Goal: Task Accomplishment & Management: Complete application form

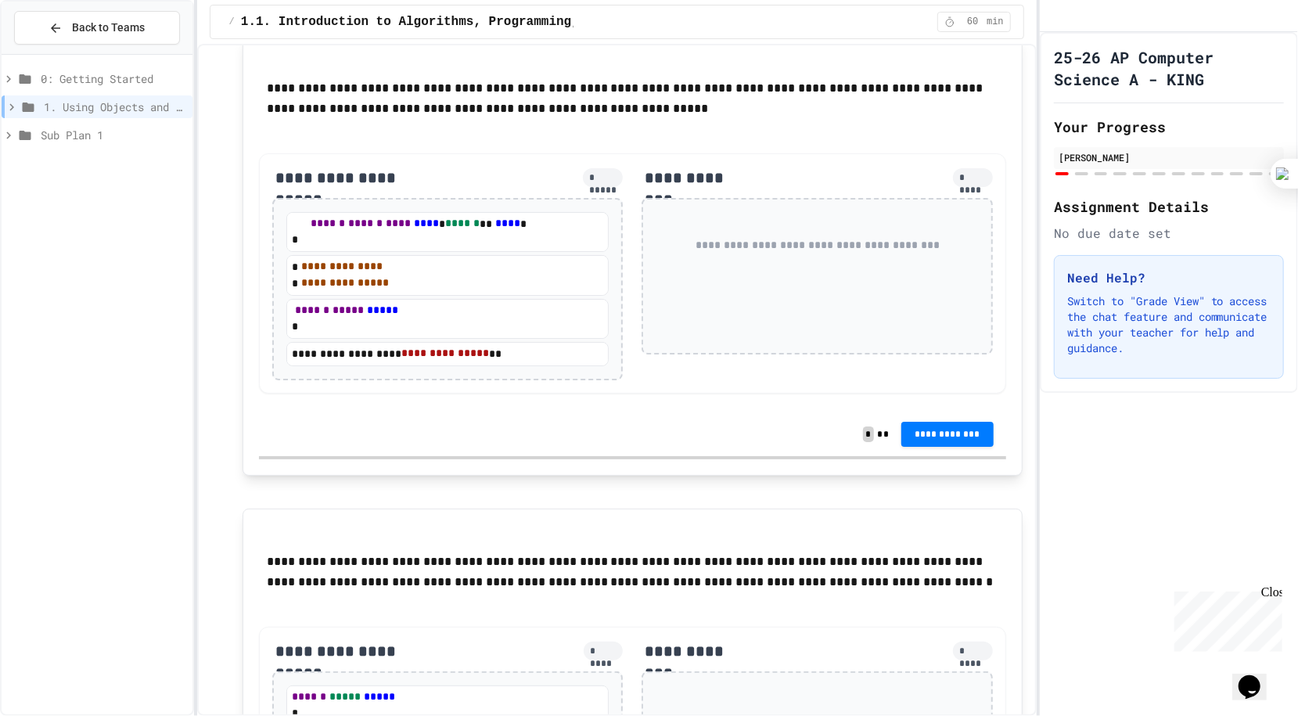
scroll to position [5481, 0]
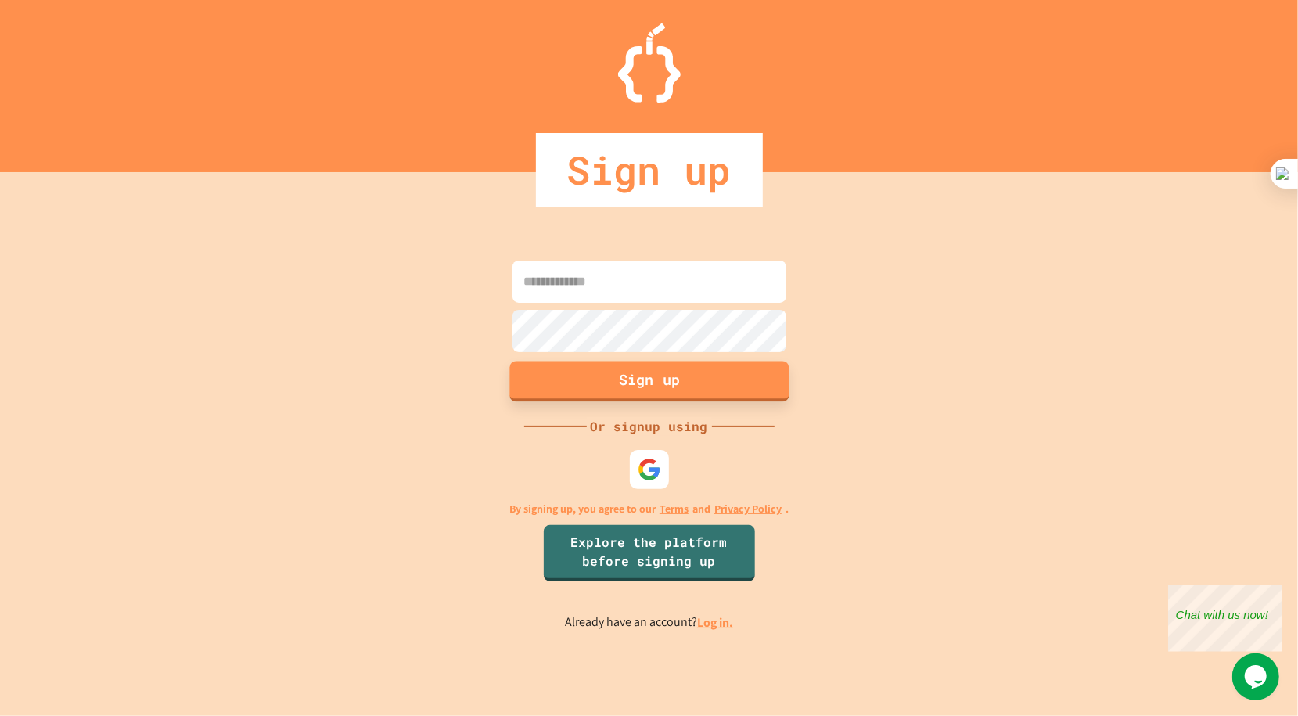
type input "**********"
click at [621, 386] on button "Sign up" at bounding box center [648, 381] width 279 height 41
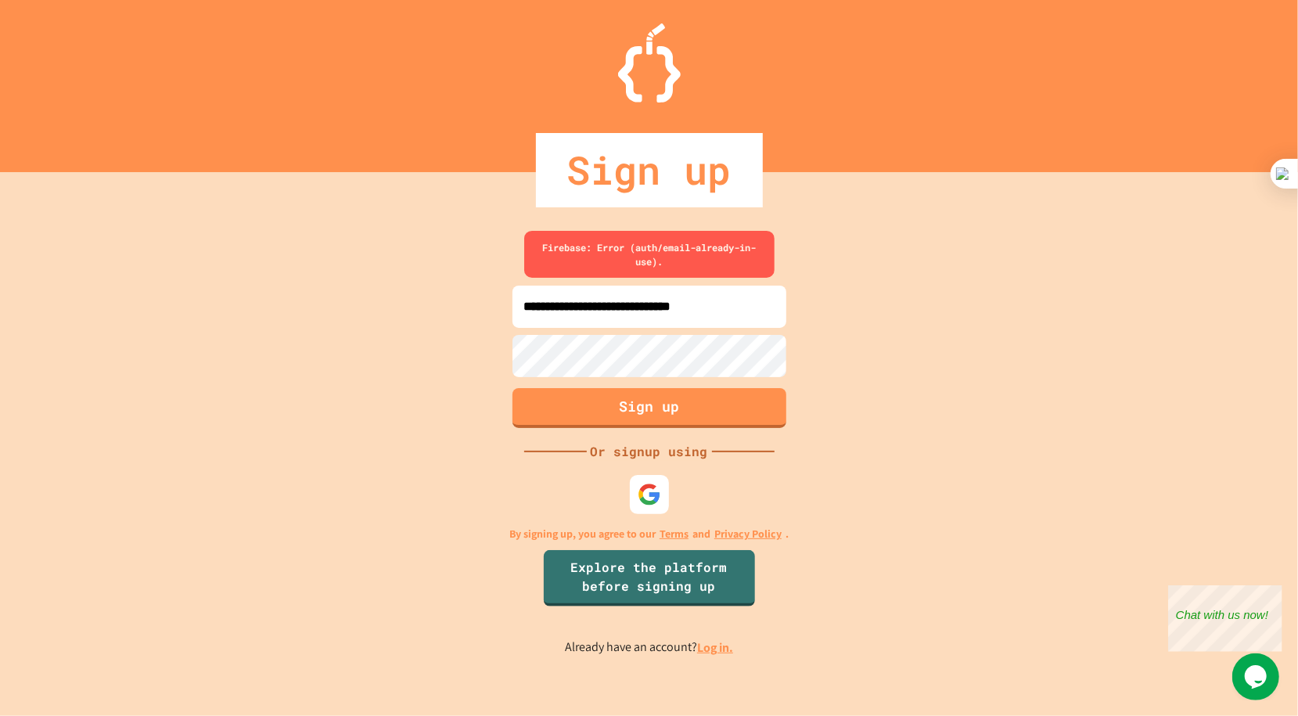
click at [705, 656] on link "Log in." at bounding box center [715, 647] width 36 height 16
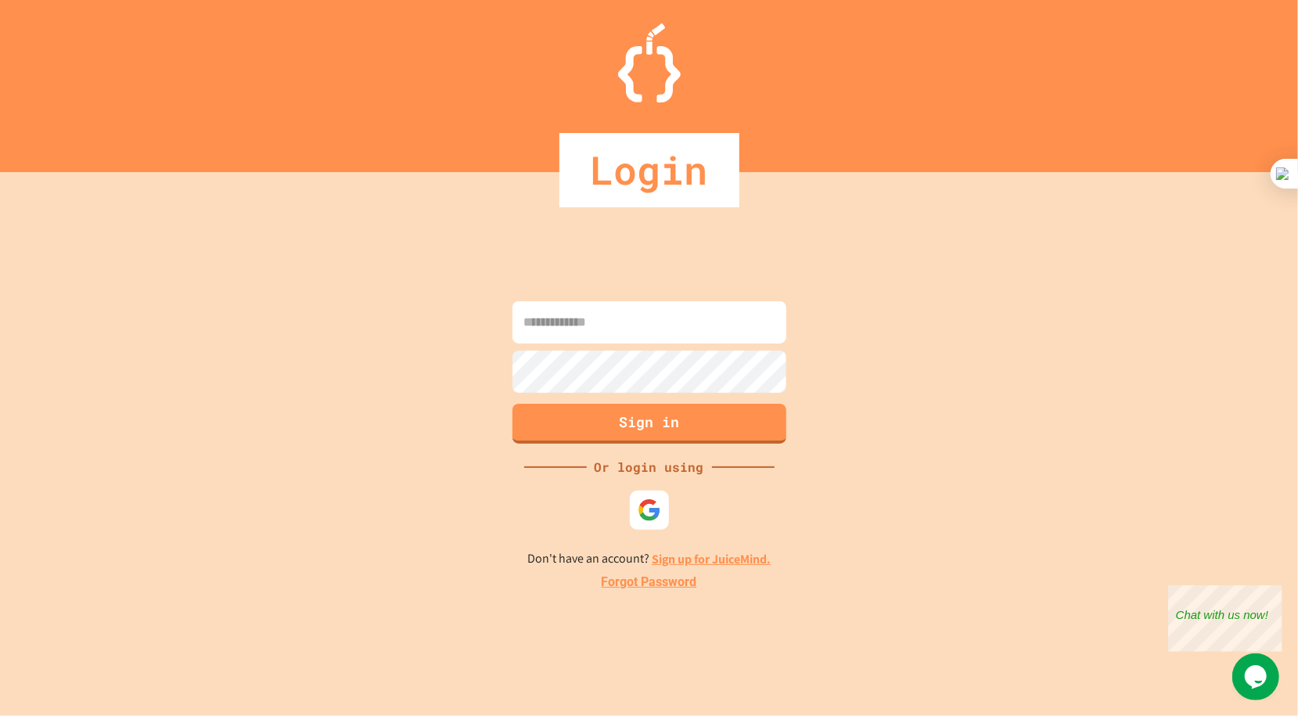
type input "**********"
click at [657, 426] on button "Sign in" at bounding box center [648, 421] width 279 height 41
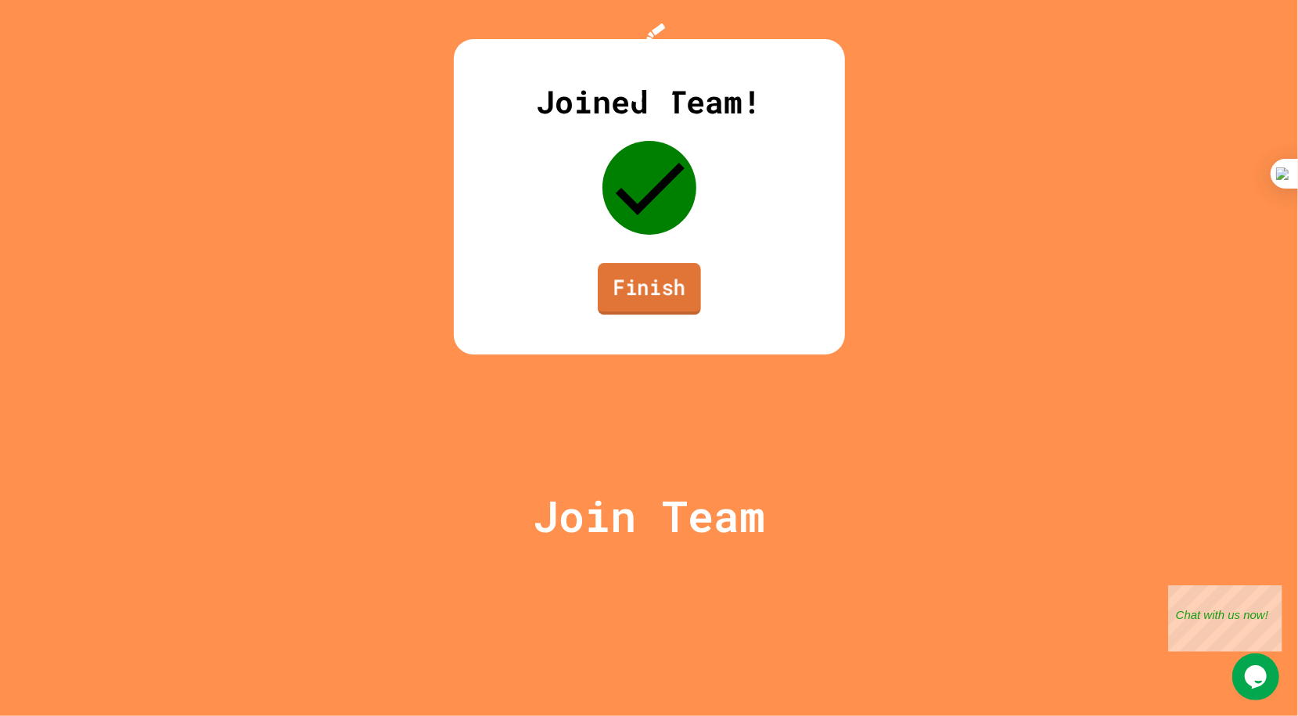
click at [653, 314] on link "Finish" at bounding box center [649, 289] width 103 height 52
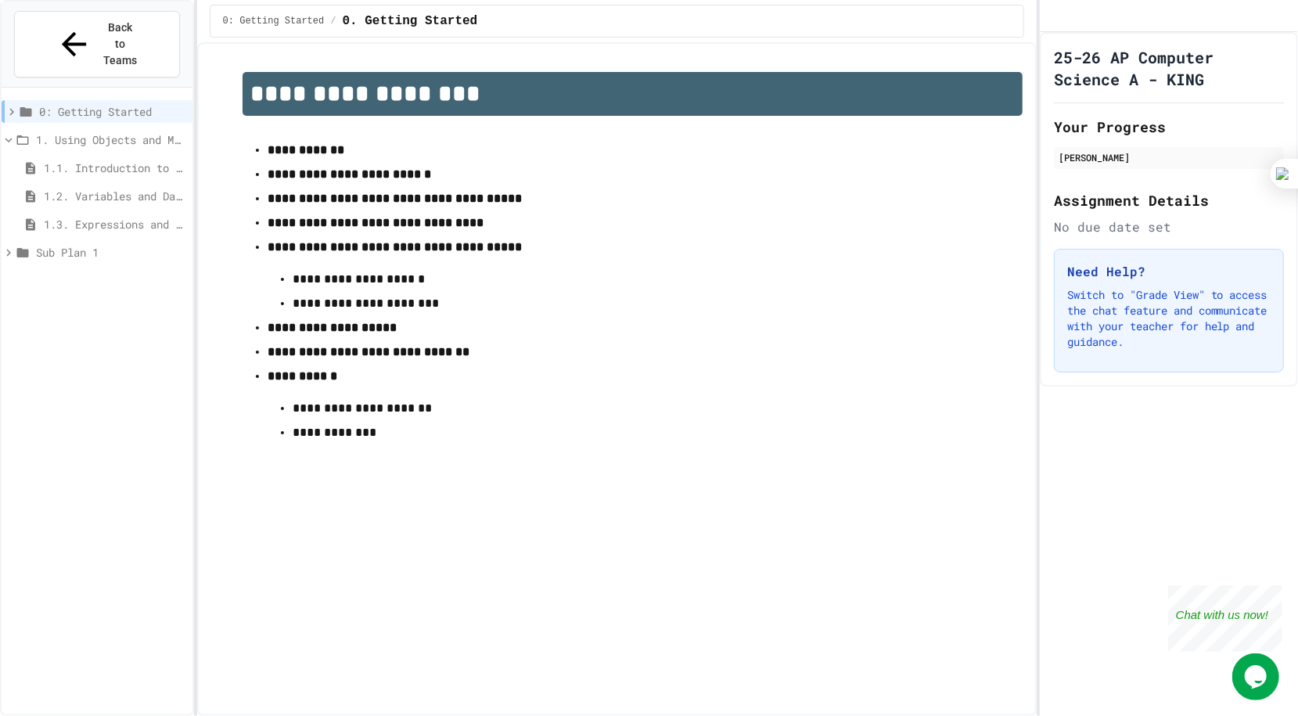
click at [109, 216] on span "1.3. Expressions and Output [New]" at bounding box center [115, 224] width 142 height 16
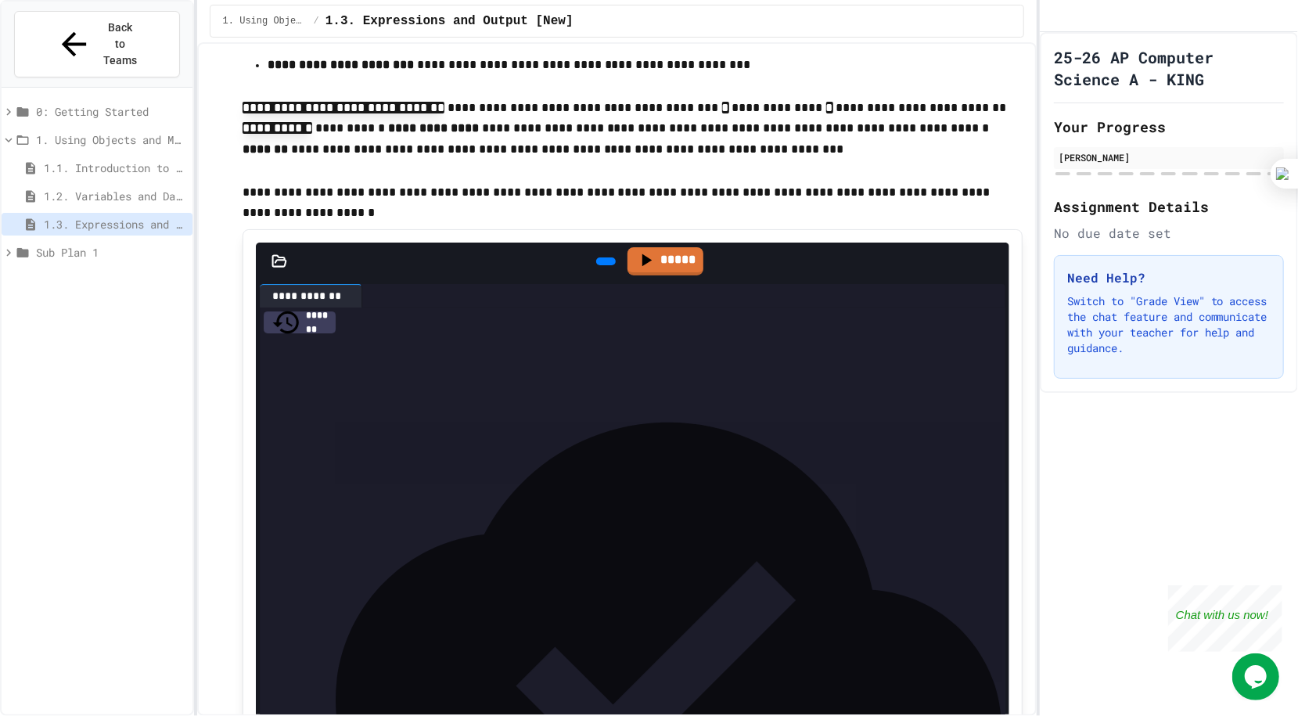
scroll to position [171, 0]
click at [604, 262] on icon at bounding box center [604, 262] width 0 height 0
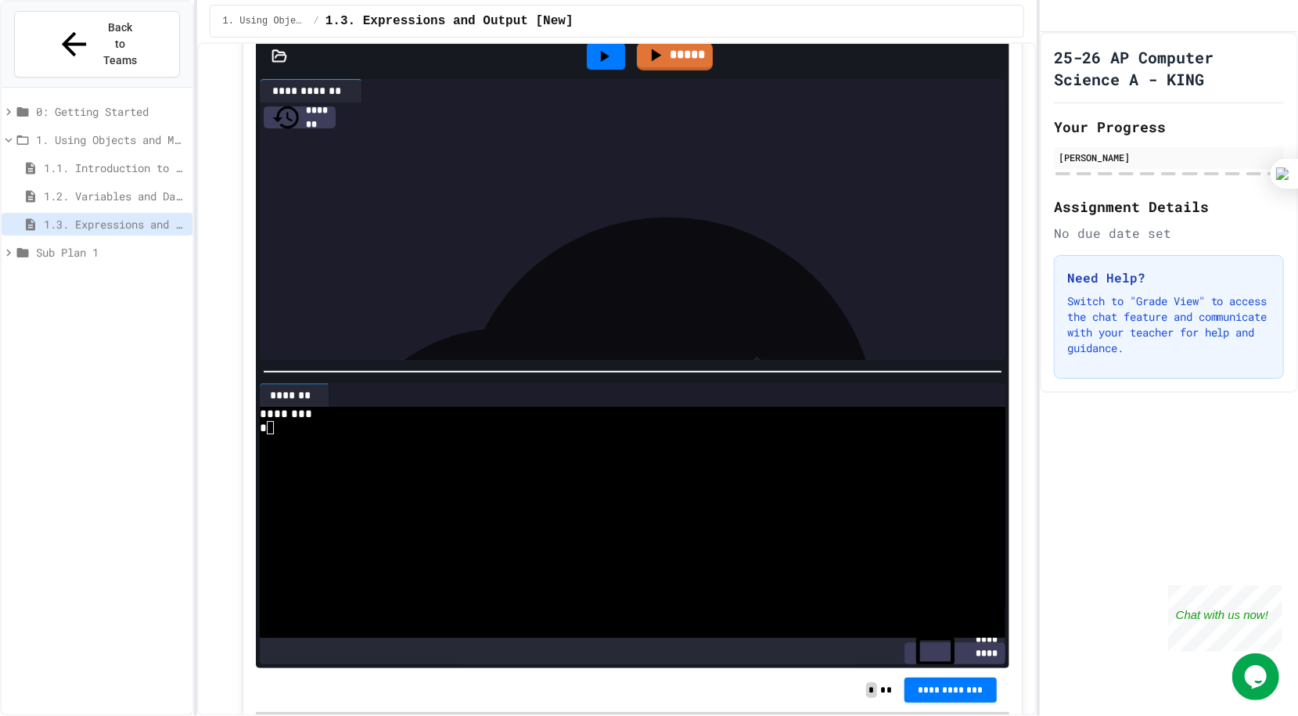
scroll to position [376, 0]
click at [410, 176] on span "*****" at bounding box center [394, 177] width 31 height 11
click at [595, 53] on icon at bounding box center [604, 57] width 19 height 19
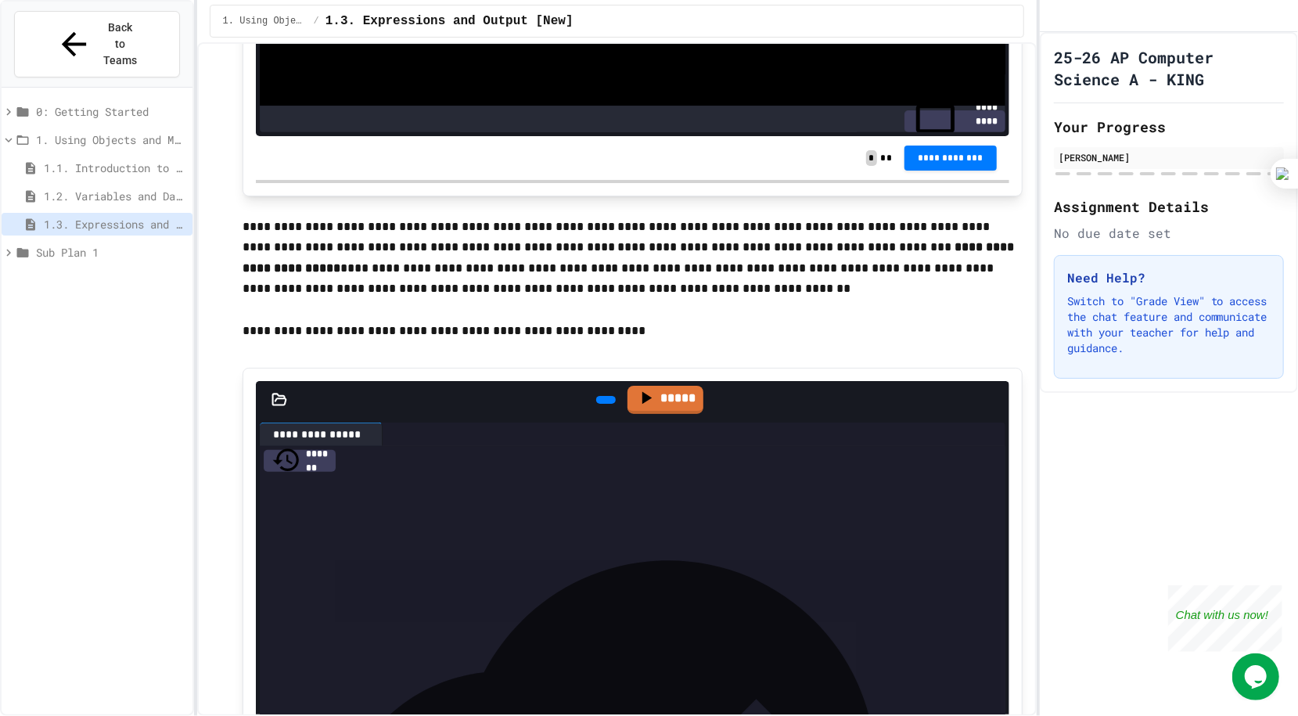
scroll to position [908, 0]
click at [596, 397] on div at bounding box center [606, 401] width 20 height 8
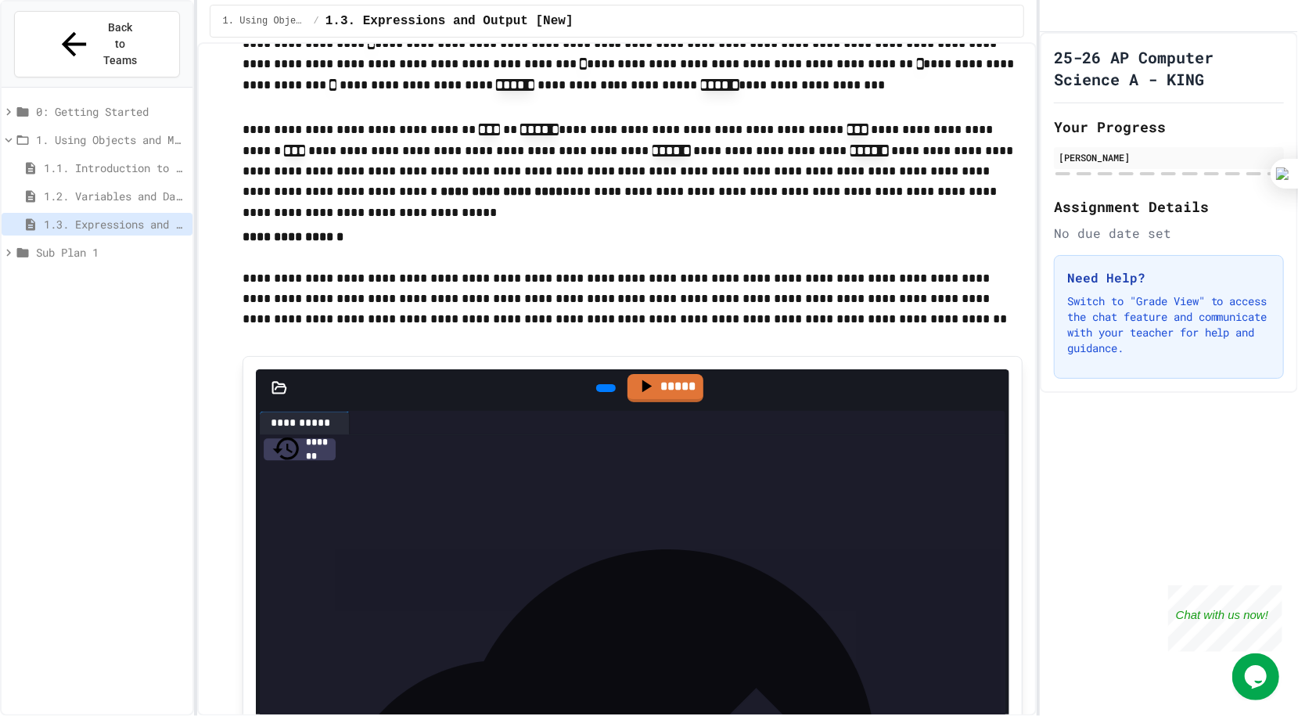
scroll to position [2089, 0]
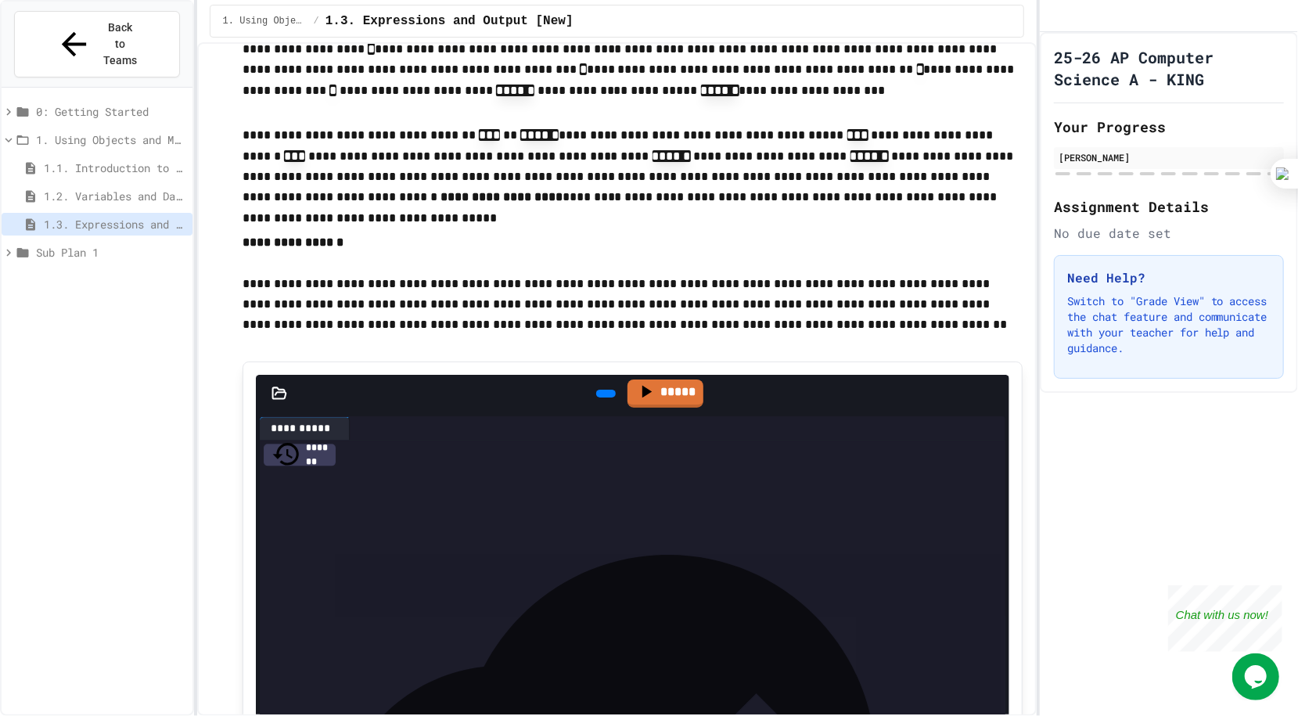
click at [604, 393] on icon at bounding box center [604, 393] width 0 height 0
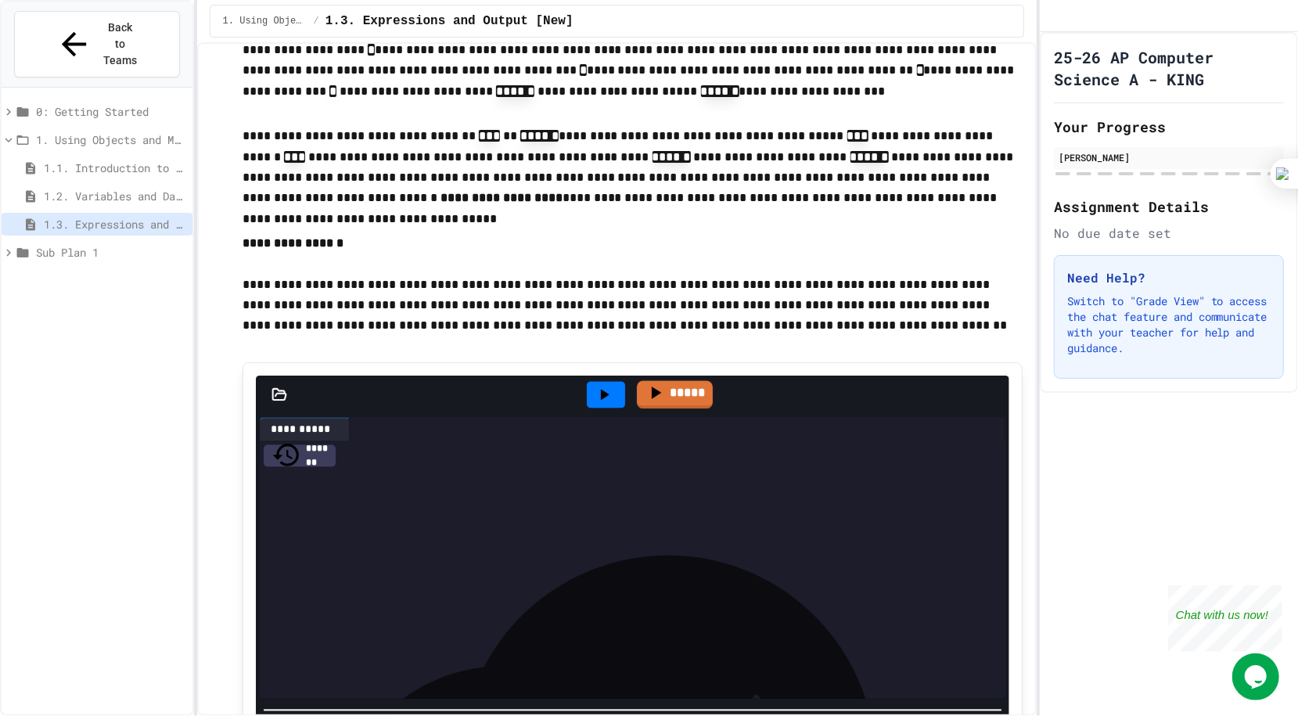
scroll to position [2089, 0]
